Goal: Task Accomplishment & Management: Manage account settings

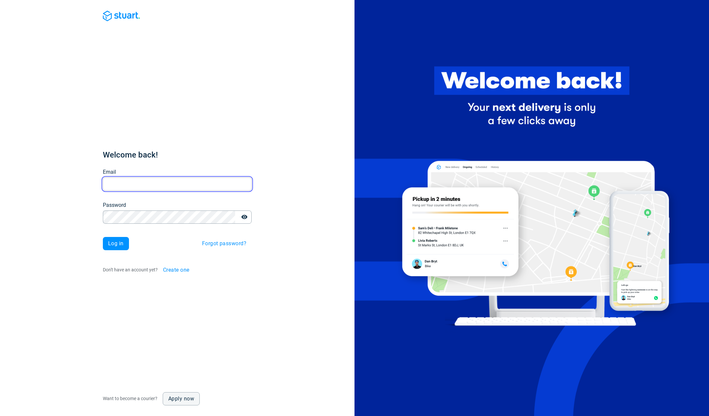
click at [203, 181] on input "Email" at bounding box center [177, 183] width 149 height 13
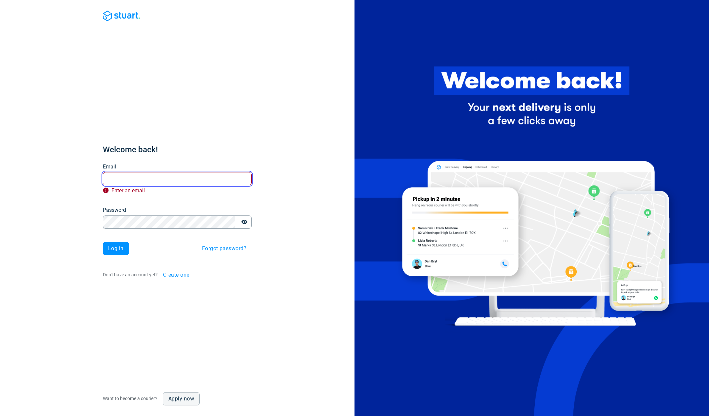
click at [185, 177] on input "Email" at bounding box center [177, 178] width 149 height 13
paste input "[PERSON_NAME][EMAIL_ADDRESS][DOMAIN_NAME]"
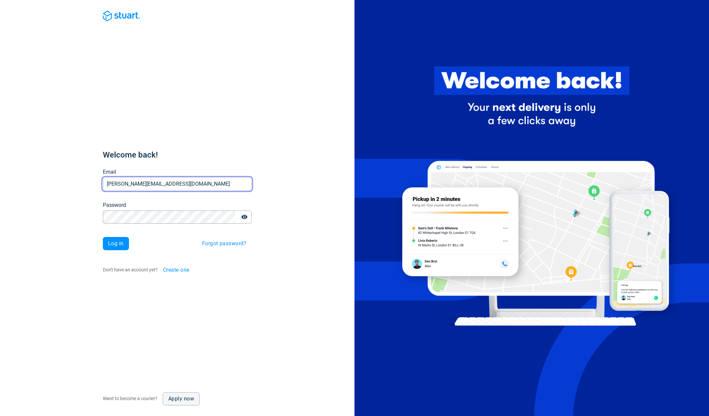
type input "[PERSON_NAME][EMAIL_ADDRESS][DOMAIN_NAME]"
click at [118, 246] on span "Log in" at bounding box center [116, 243] width 16 height 5
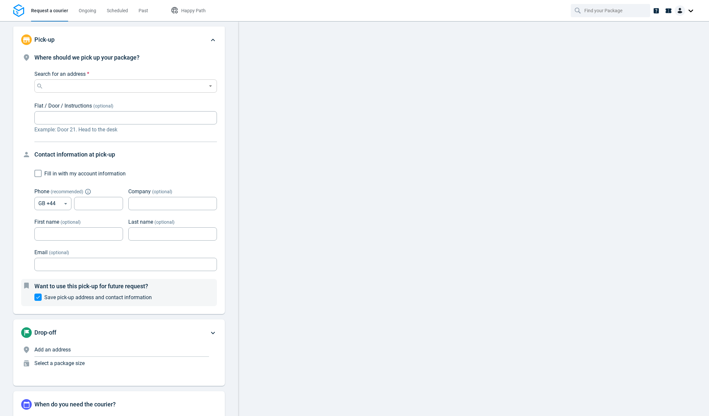
type input "[STREET_ADDRESS]"
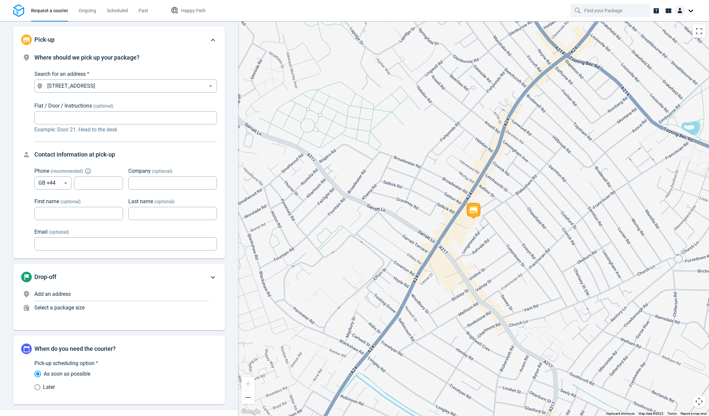
click at [680, 11] on img at bounding box center [680, 10] width 11 height 11
click at [661, 39] on span "Settings" at bounding box center [668, 40] width 17 height 7
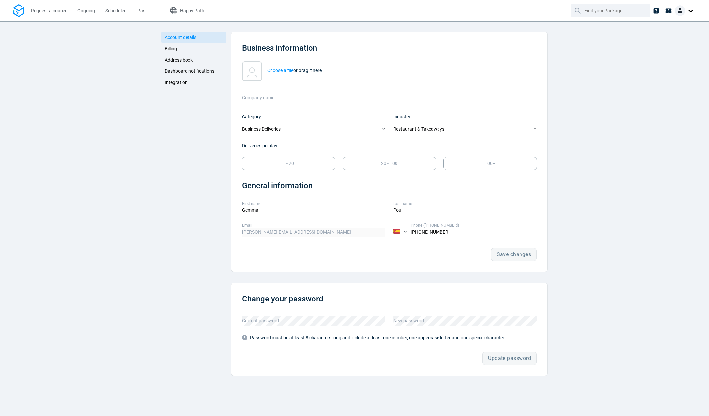
click at [174, 82] on span "Integration" at bounding box center [176, 82] width 23 height 5
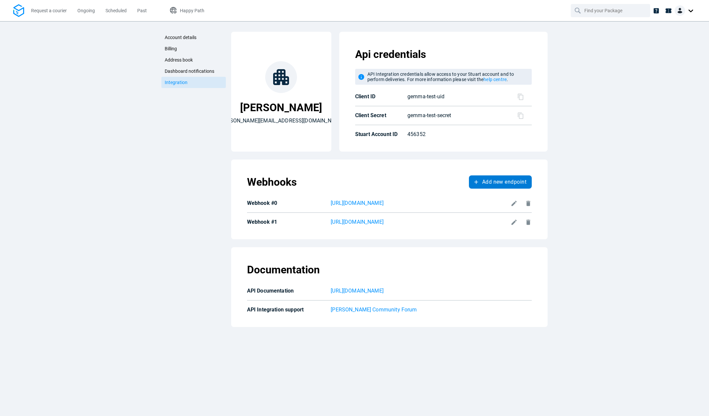
click at [489, 183] on span "Add new endpoint" at bounding box center [504, 181] width 44 height 5
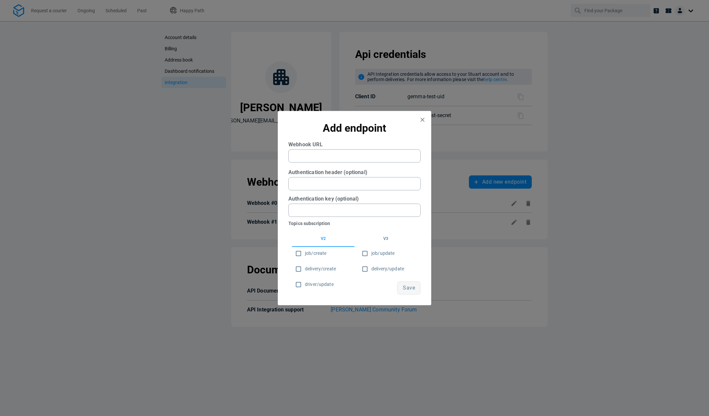
click at [384, 237] on button "v3" at bounding box center [386, 239] width 63 height 16
